Goal: Complete application form

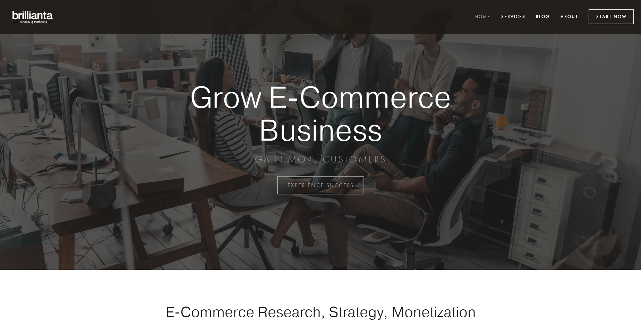
scroll to position [1819, 0]
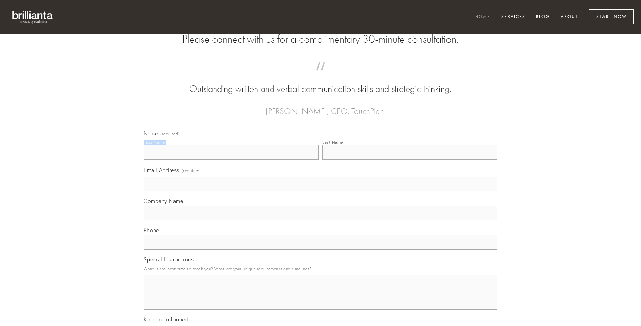
type input "[PERSON_NAME]"
click at [410, 160] on input "Last Name" at bounding box center [409, 152] width 175 height 15
type input "[PERSON_NAME]"
click at [321, 191] on input "Email Address (required)" at bounding box center [321, 184] width 354 height 15
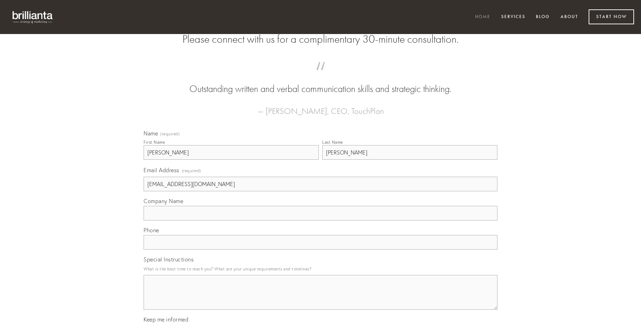
type input "[EMAIL_ADDRESS][DOMAIN_NAME]"
click at [321, 220] on input "Company Name" at bounding box center [321, 213] width 354 height 15
type input "nesciunt"
click at [321, 250] on input "text" at bounding box center [321, 242] width 354 height 15
click at [321, 298] on textarea "Special Instructions" at bounding box center [321, 292] width 354 height 35
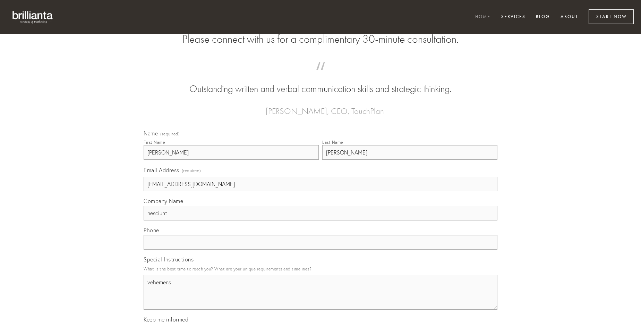
type textarea "vehemens"
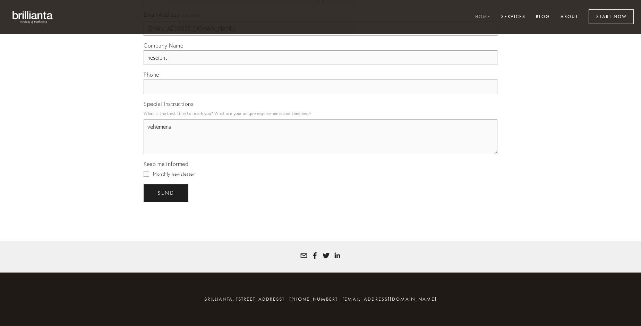
click at [167, 193] on span "send" at bounding box center [166, 193] width 17 height 6
